Goal: Task Accomplishment & Management: Use online tool/utility

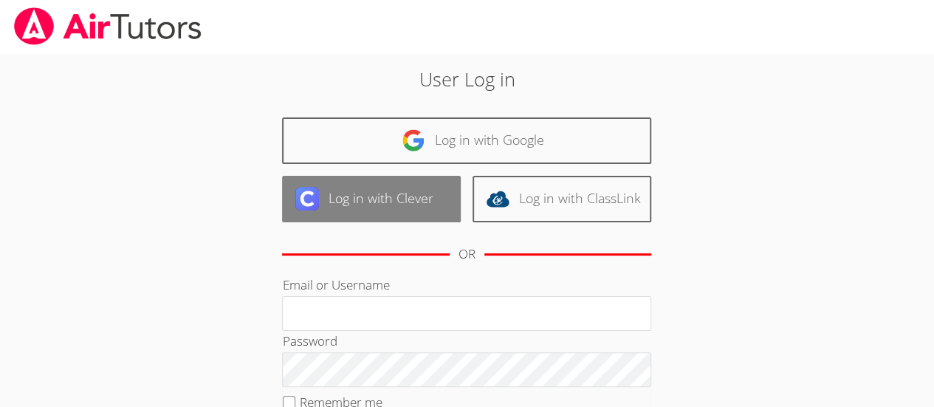
click at [329, 202] on link "Log in with Clever" at bounding box center [371, 199] width 179 height 47
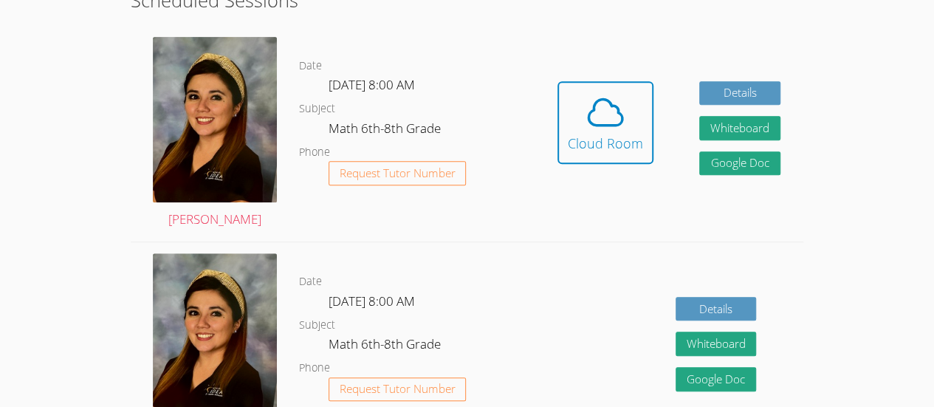
scroll to position [298, 0]
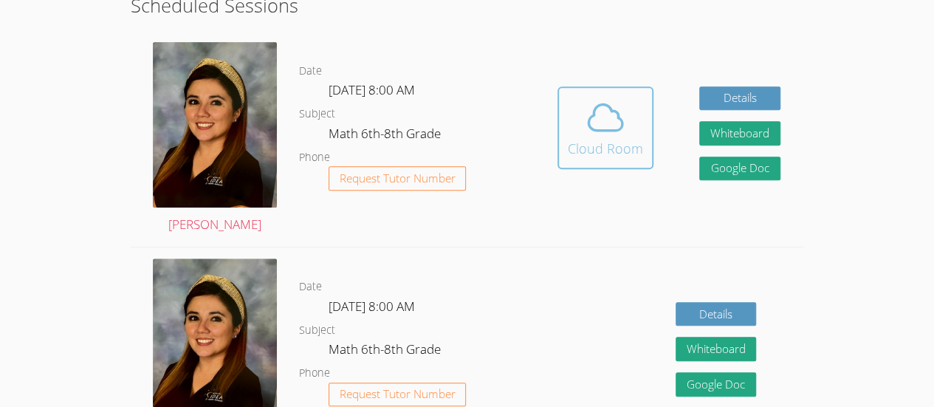
click at [637, 124] on span at bounding box center [605, 117] width 75 height 41
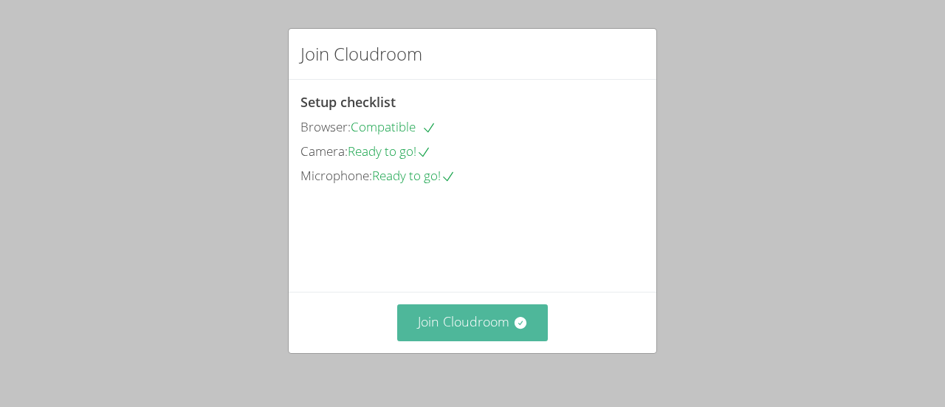
click at [505, 335] on button "Join Cloudroom" at bounding box center [472, 322] width 151 height 36
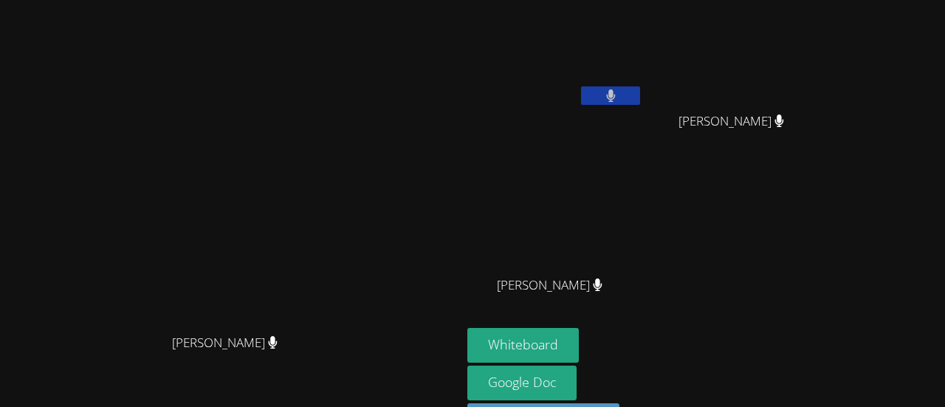
scroll to position [49, 0]
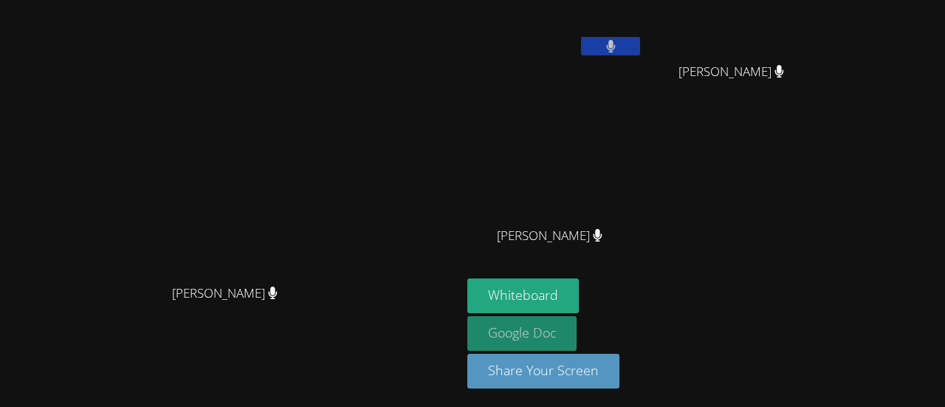
click at [577, 325] on link "Google Doc" at bounding box center [522, 333] width 109 height 35
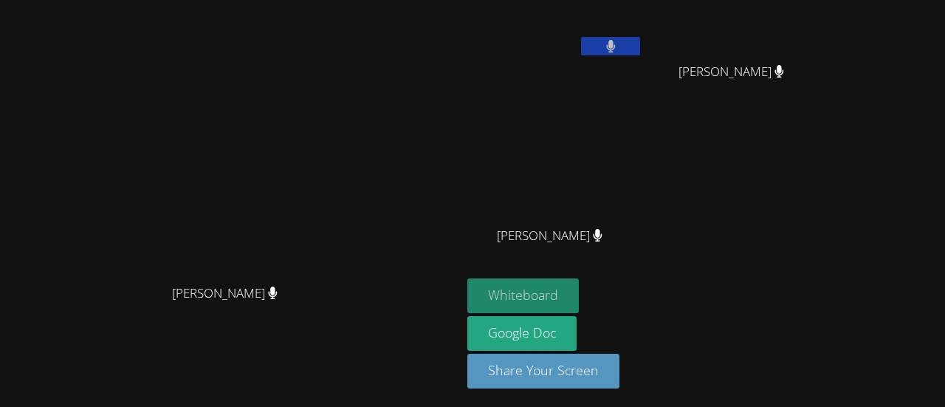
click at [579, 298] on button "Whiteboard" at bounding box center [524, 295] width 112 height 35
